Goal: Task Accomplishment & Management: Manage account settings

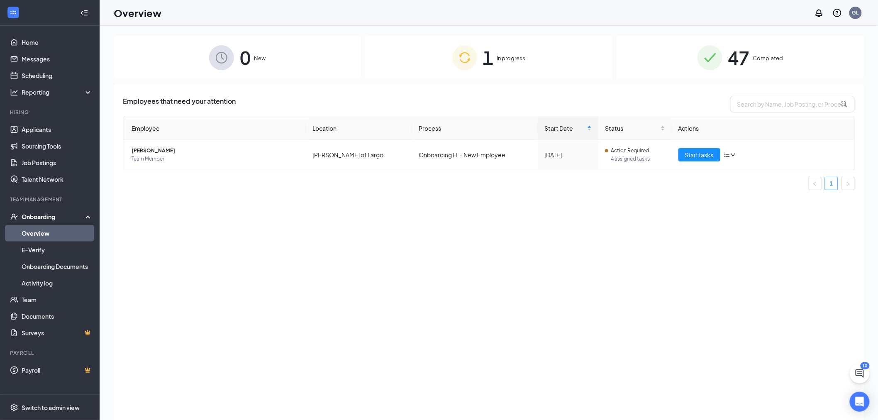
click at [125, 34] on div "0 New 1 In progress 47 Completed Employees that need your attention Employee Lo…" at bounding box center [489, 242] width 779 height 432
click at [48, 40] on link "Home" at bounding box center [57, 42] width 71 height 17
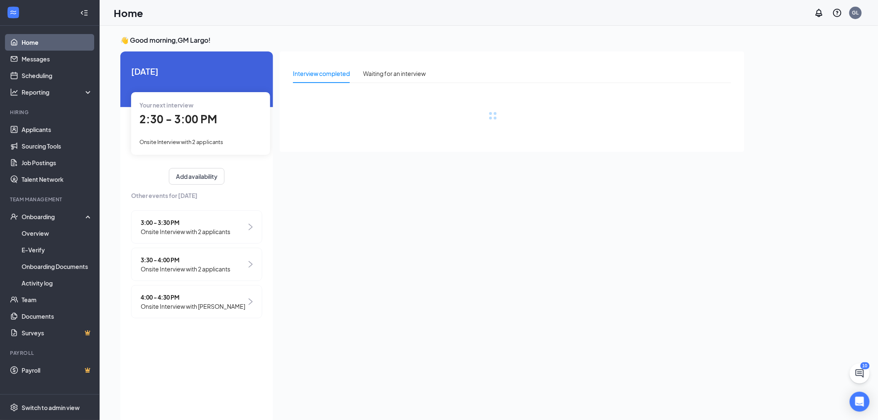
click at [225, 121] on div "2:30 - 3:00 PM" at bounding box center [200, 119] width 122 height 17
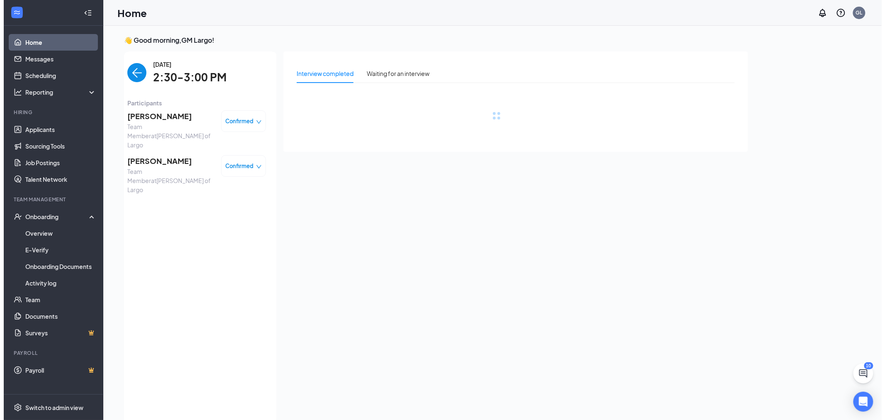
scroll to position [3, 0]
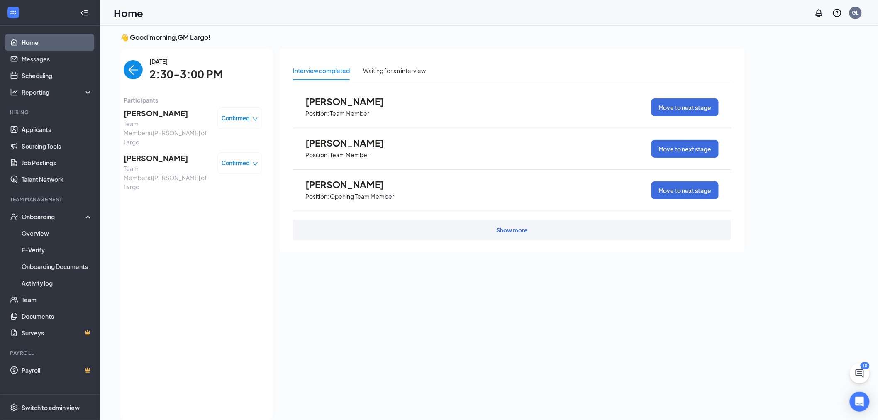
click at [164, 111] on span "[PERSON_NAME]" at bounding box center [167, 114] width 87 height 12
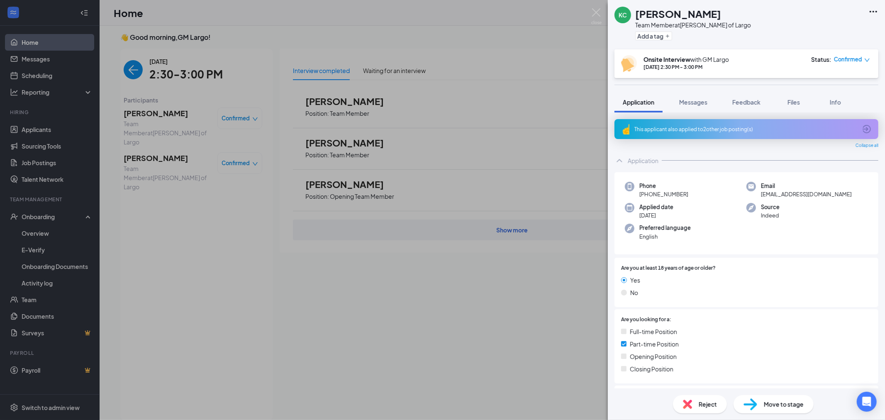
drag, startPoint x: 176, startPoint y: 208, endPoint x: 173, endPoint y: 188, distance: 20.5
click at [176, 209] on div "[PERSON_NAME] [PERSON_NAME] Team Member at [PERSON_NAME] of Largo Add a tag Ons…" at bounding box center [442, 210] width 885 height 420
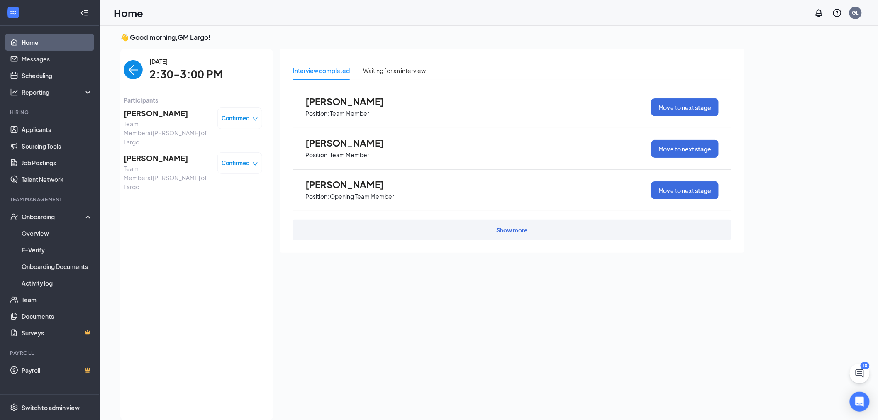
click at [128, 71] on img "back-button" at bounding box center [133, 69] width 19 height 19
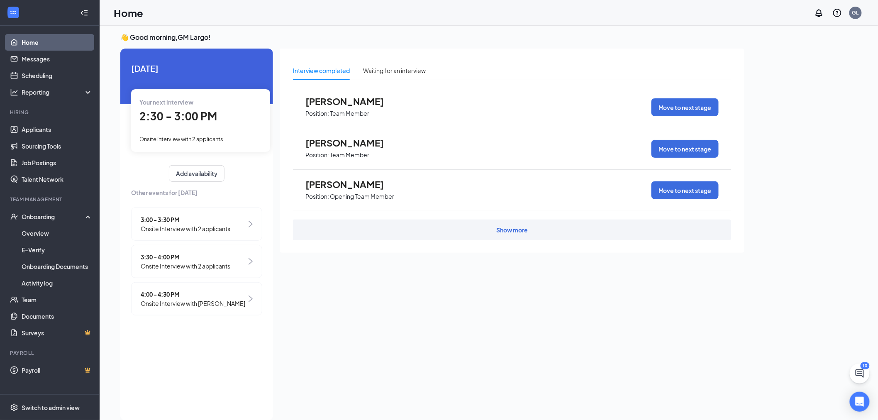
click at [195, 230] on span "Onsite Interview with 2 applicants" at bounding box center [186, 228] width 90 height 9
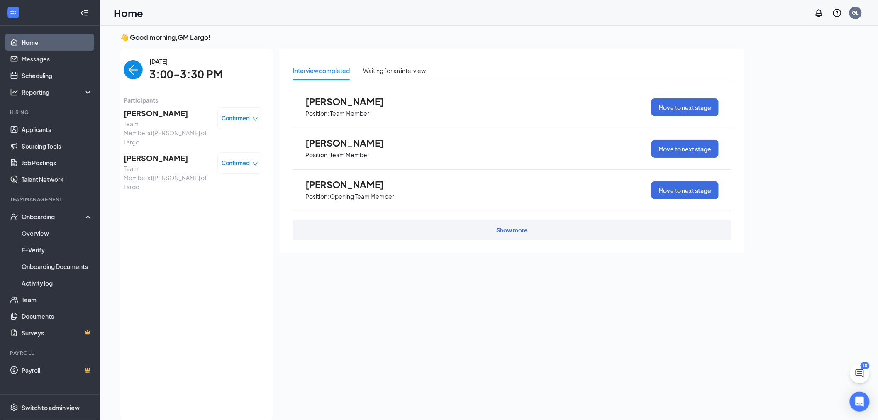
click at [141, 110] on span "[PERSON_NAME]" at bounding box center [167, 114] width 87 height 12
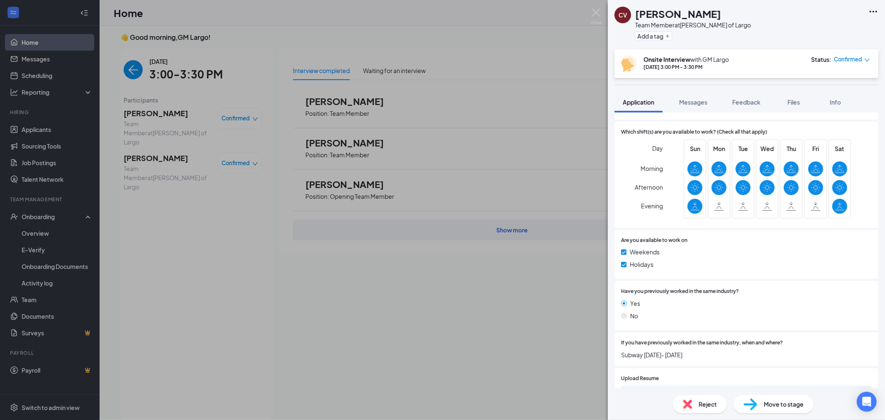
drag, startPoint x: 672, startPoint y: 280, endPoint x: 669, endPoint y: 267, distance: 13.6
click at [671, 276] on div "Are you at least 18 years of age or older? Yes No If no, please provide your da…" at bounding box center [747, 163] width 264 height 410
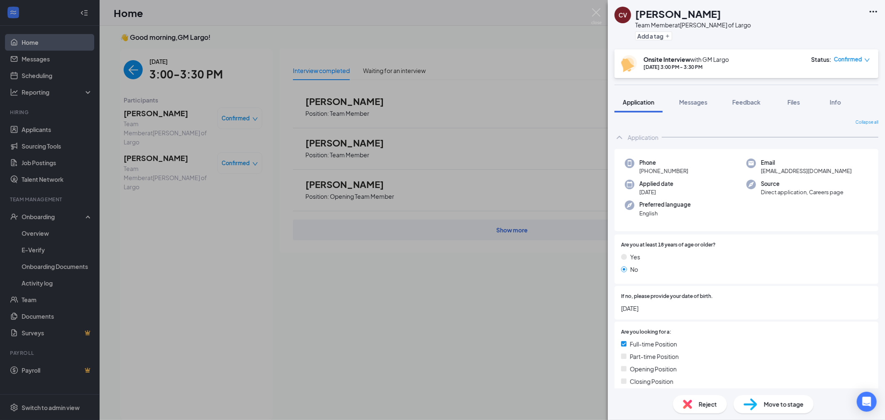
drag, startPoint x: 161, startPoint y: 214, endPoint x: 224, endPoint y: 143, distance: 95.0
click at [161, 213] on div "[PERSON_NAME] [PERSON_NAME] Team Member at [GEOGRAPHIC_DATA][PERSON_NAME] of La…" at bounding box center [442, 210] width 885 height 420
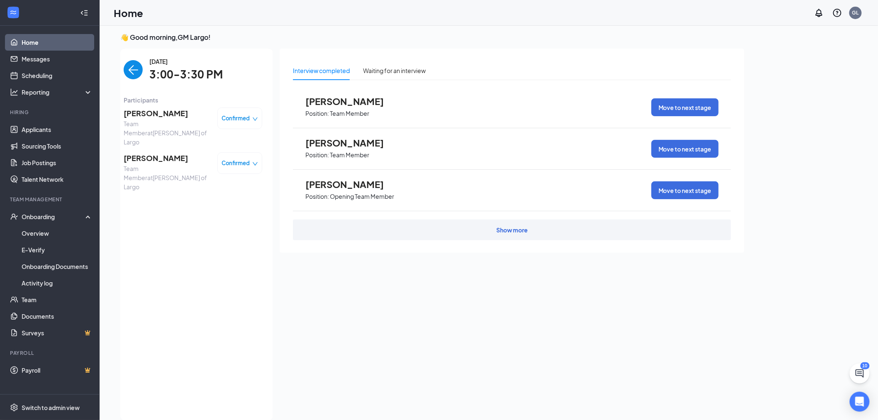
click at [152, 152] on span "[PERSON_NAME]" at bounding box center [167, 158] width 87 height 12
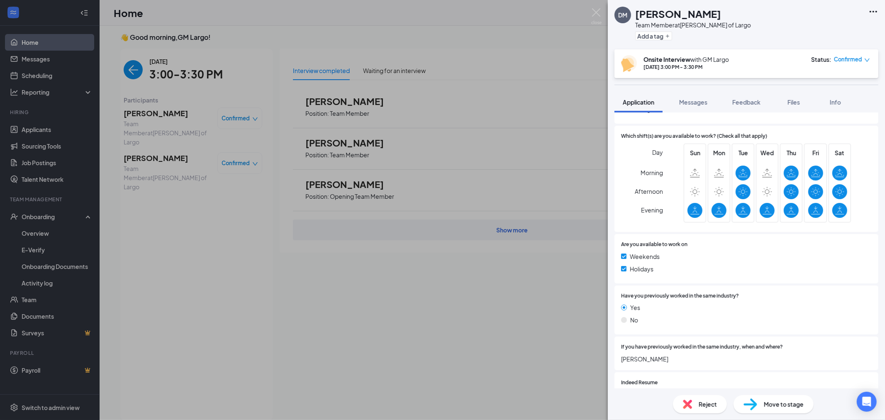
scroll to position [320, 0]
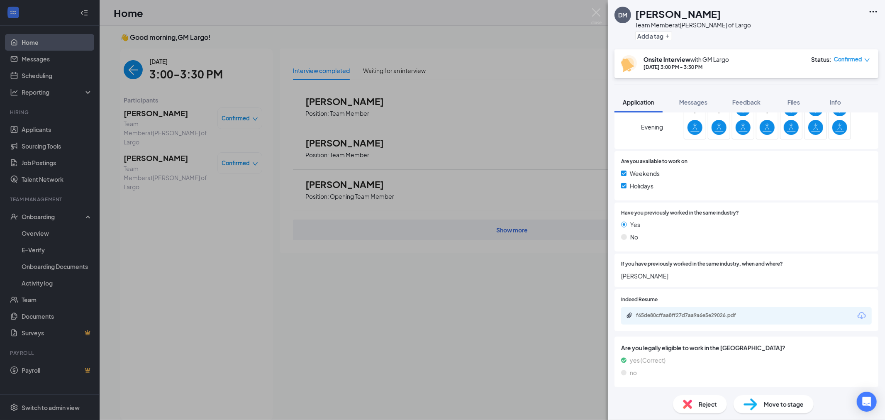
click at [688, 320] on div "f65de80cffaa8ff27d7aa9a6e5e29026.pdf" at bounding box center [746, 315] width 251 height 17
click at [689, 313] on div "f65de80cffaa8ff27d7aa9a6e5e29026.pdf" at bounding box center [694, 315] width 116 height 7
